Goal: Book appointment/travel/reservation

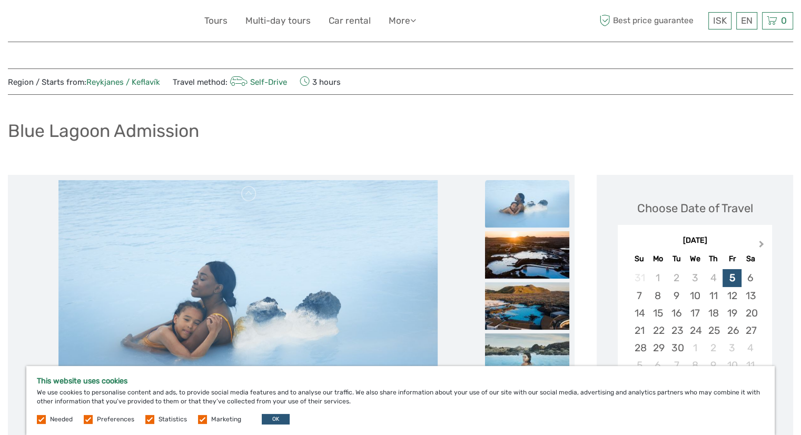
drag, startPoint x: 757, startPoint y: 246, endPoint x: 760, endPoint y: 241, distance: 6.0
click at [759, 243] on button "Next Month" at bounding box center [763, 246] width 17 height 17
click at [762, 241] on span "Next Month" at bounding box center [762, 246] width 0 height 15
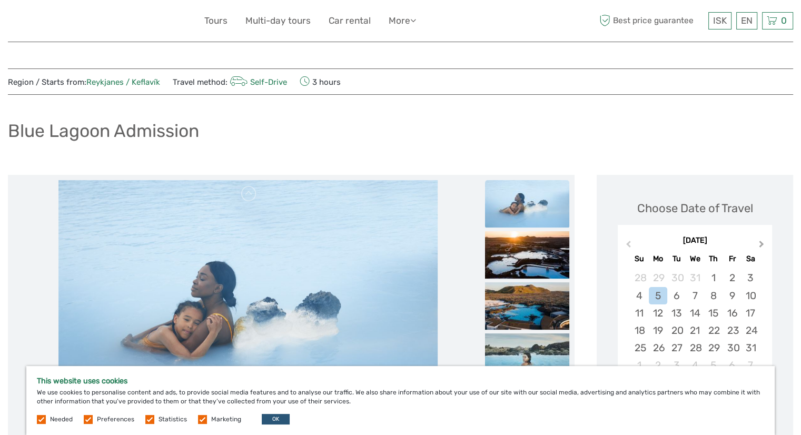
click at [762, 241] on span "Next Month" at bounding box center [762, 246] width 0 height 15
click at [739, 332] on div "22" at bounding box center [732, 330] width 18 height 17
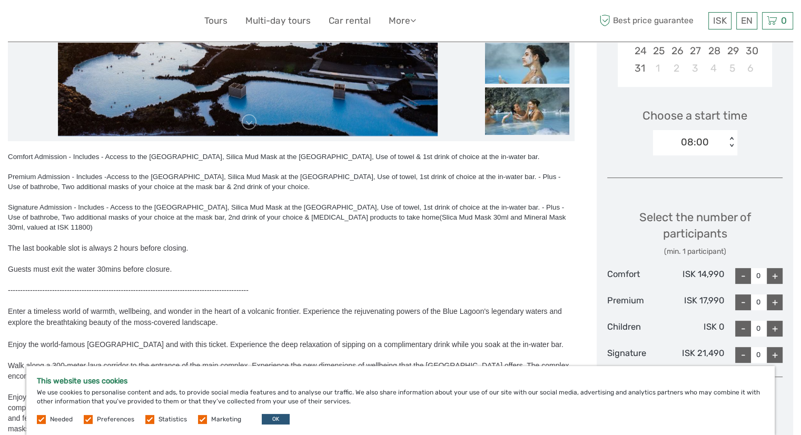
scroll to position [316, 0]
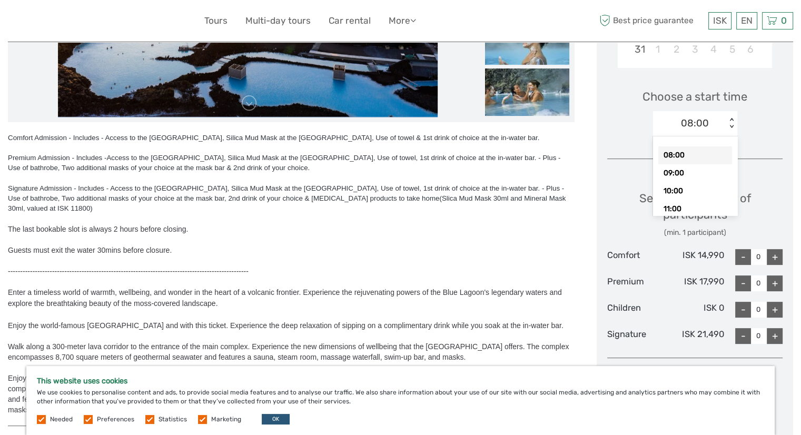
click at [730, 124] on div "< >" at bounding box center [732, 123] width 9 height 11
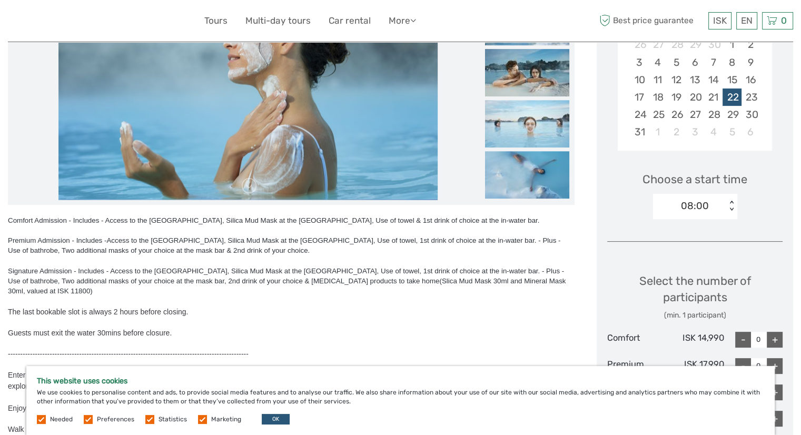
scroll to position [211, 0]
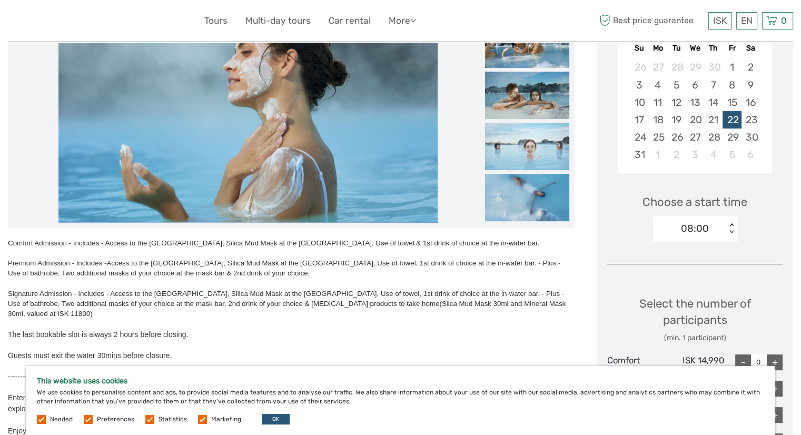
click at [733, 232] on div "< >" at bounding box center [732, 228] width 9 height 11
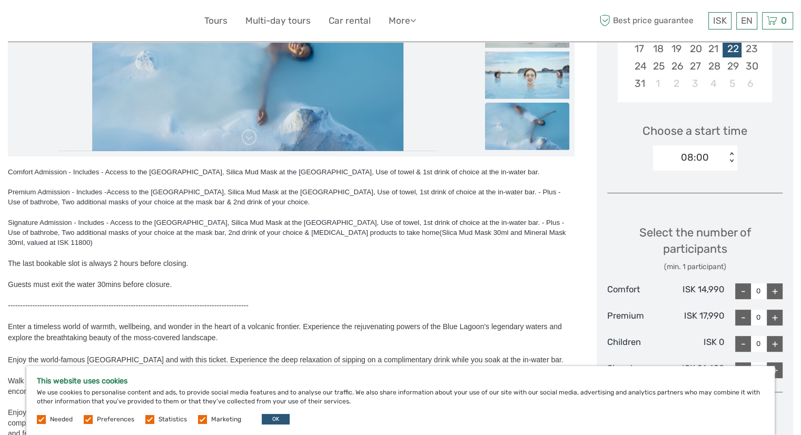
scroll to position [263, 0]
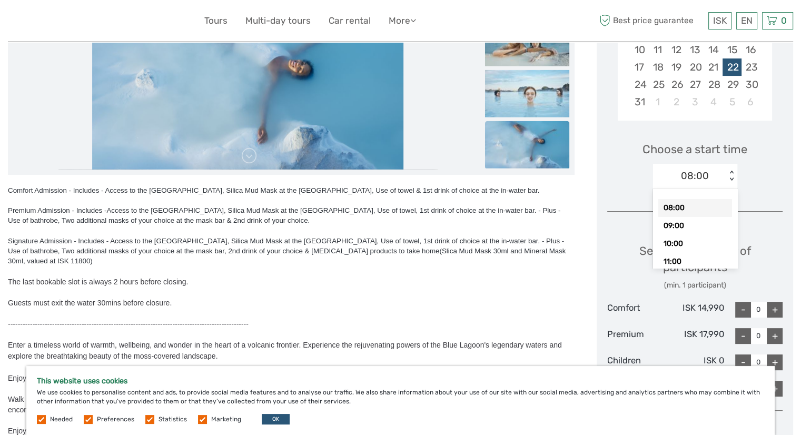
click at [729, 179] on div "< >" at bounding box center [732, 176] width 9 height 11
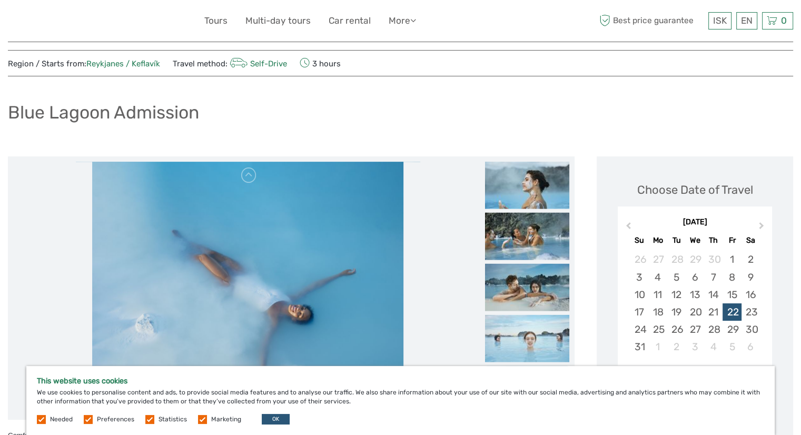
scroll to position [0, 0]
